Goal: Task Accomplishment & Management: Use online tool/utility

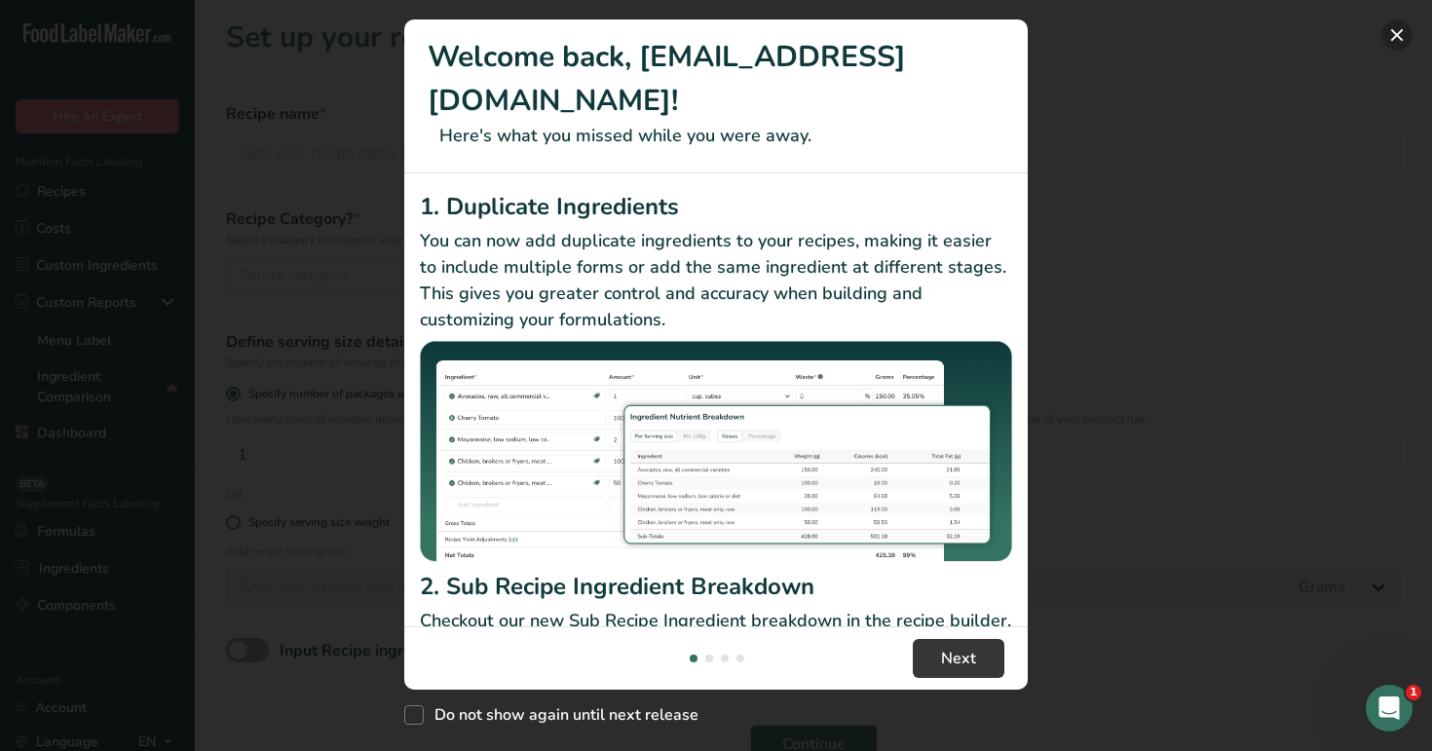
click at [1391, 20] on button "New Features" at bounding box center [1396, 34] width 31 height 31
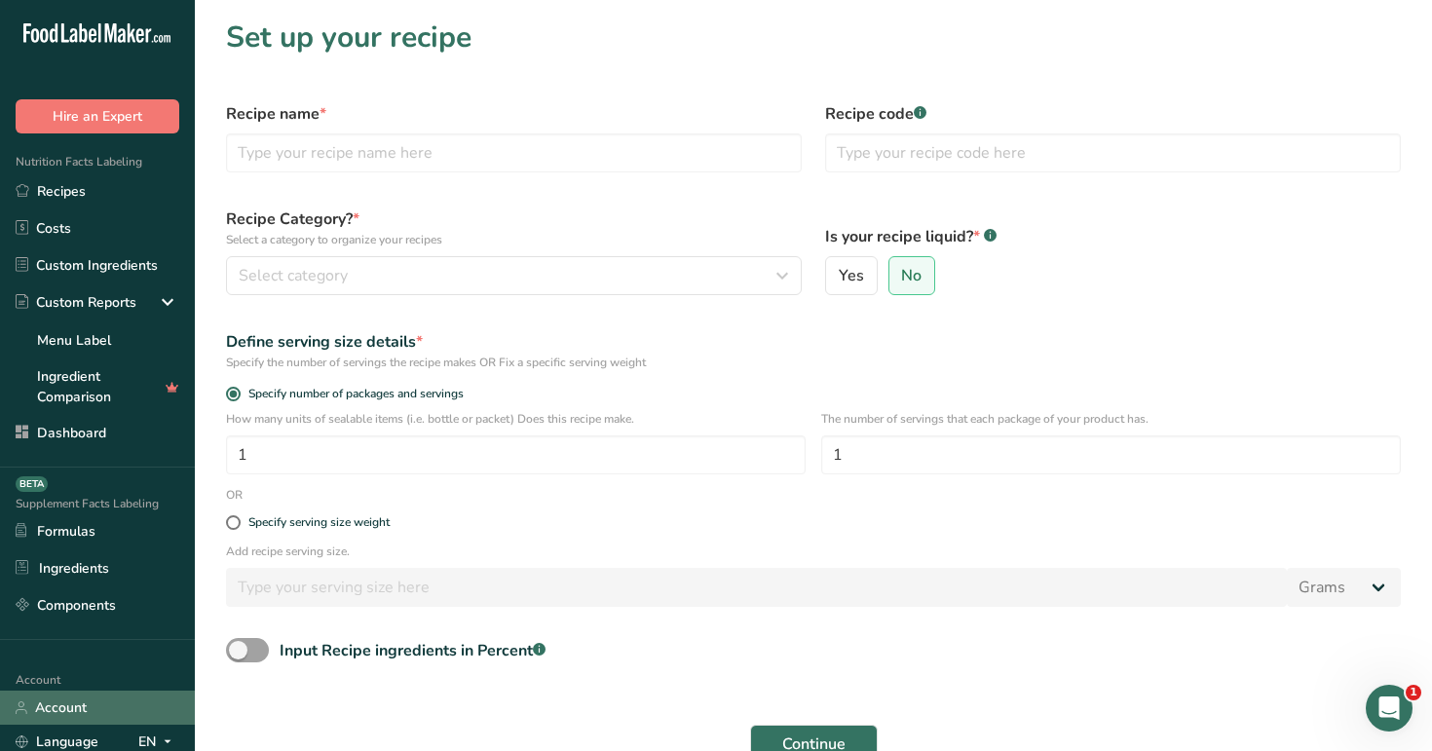
scroll to position [171, 0]
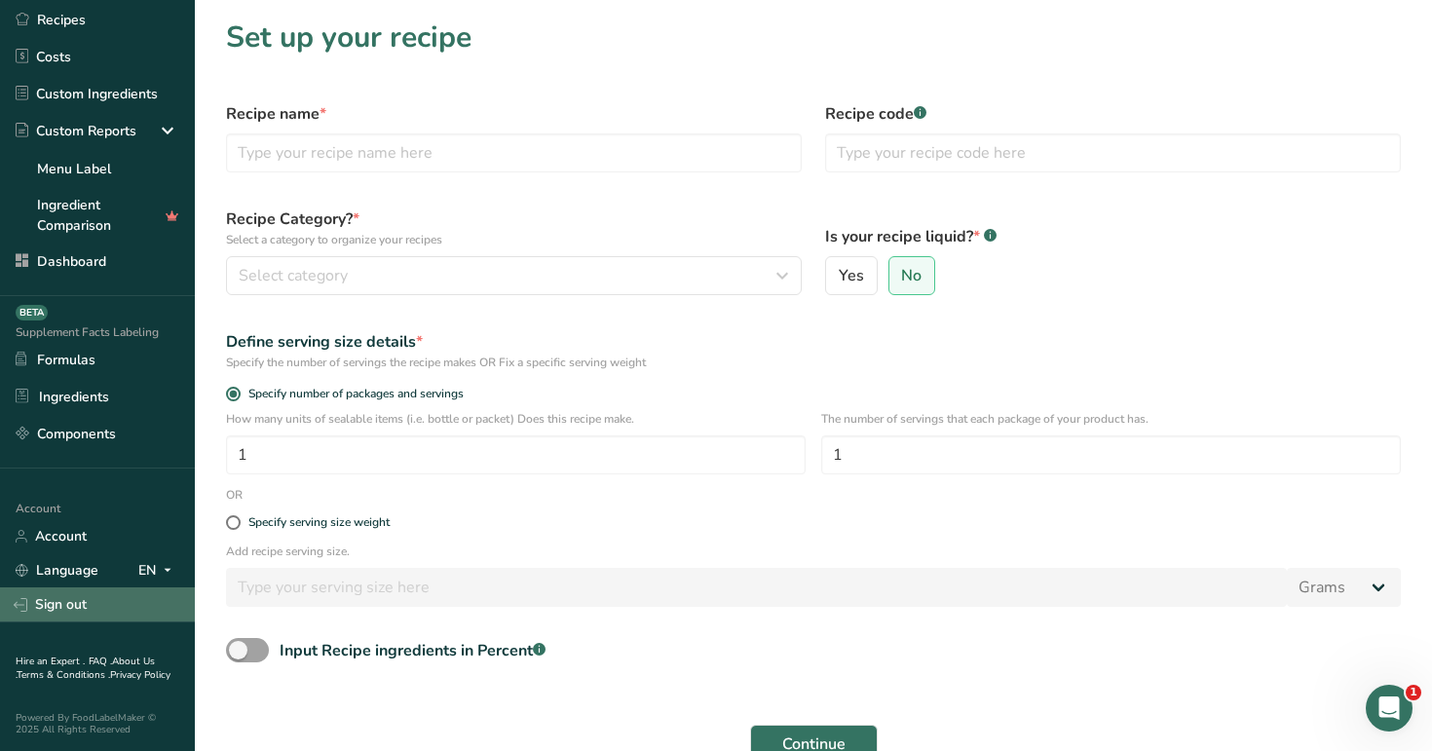
click at [114, 598] on link "Sign out" at bounding box center [97, 604] width 195 height 34
